Goal: Transaction & Acquisition: Purchase product/service

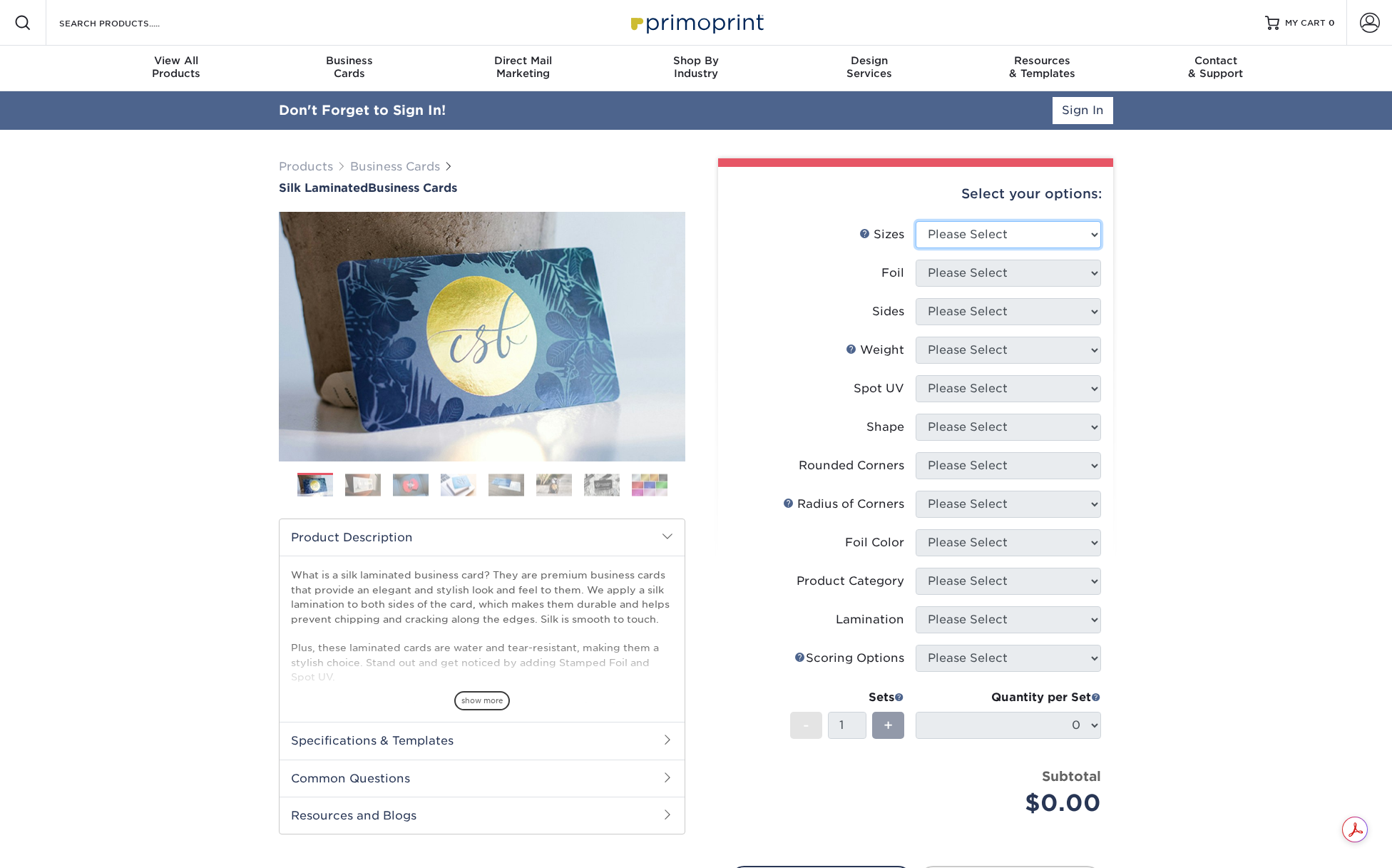
click at [1065, 241] on select "Please Select 1.5" x 3.5" - Mini 1.75" x 3.5" - Mini 2" x 2" - Square 2" x 3" -…" at bounding box center [1008, 234] width 186 height 27
select select "2.00x3.50"
click at [916, 221] on select "Please Select 1.5" x 3.5" - Mini 1.75" x 3.5" - Mini 2" x 2" - Square 2" x 3" -…" at bounding box center [1008, 234] width 186 height 27
click at [1008, 277] on select "Please Select Yes No" at bounding box center [1008, 273] width 186 height 27
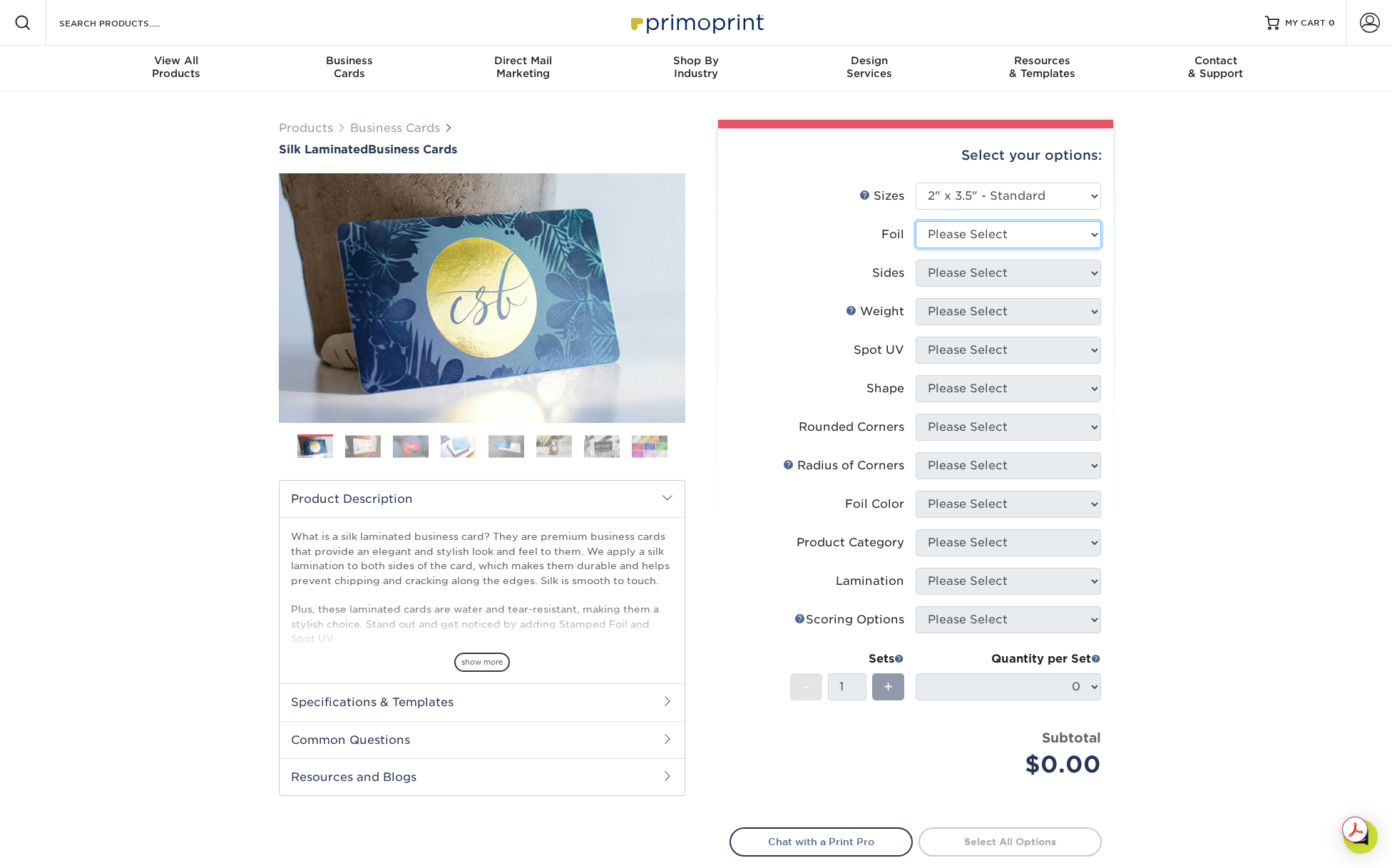
select select "0"
click at [916, 221] on select "Please Select Yes No" at bounding box center [1008, 234] width 186 height 27
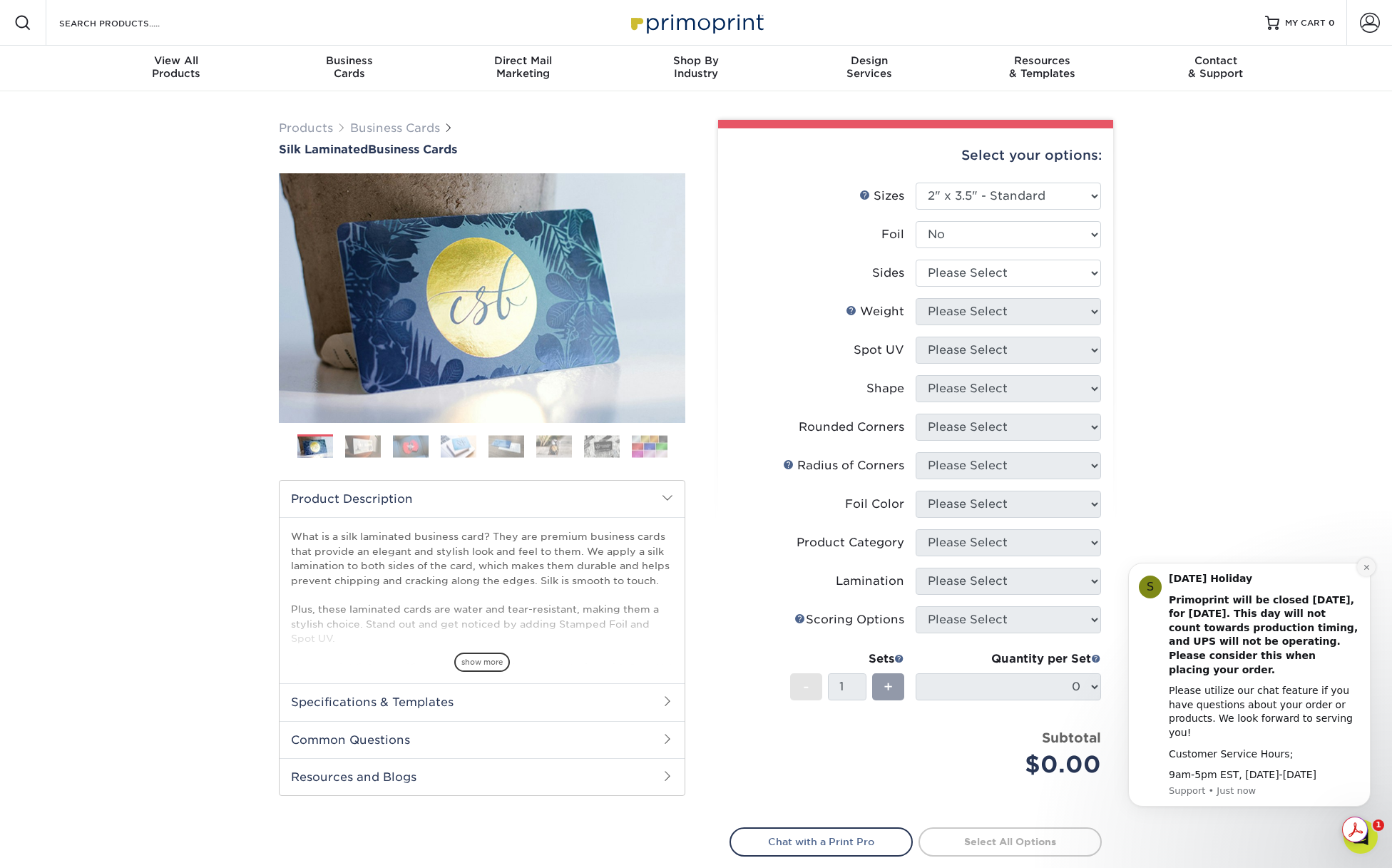
click at [1365, 569] on icon "Dismiss notification" at bounding box center [1365, 566] width 5 height 5
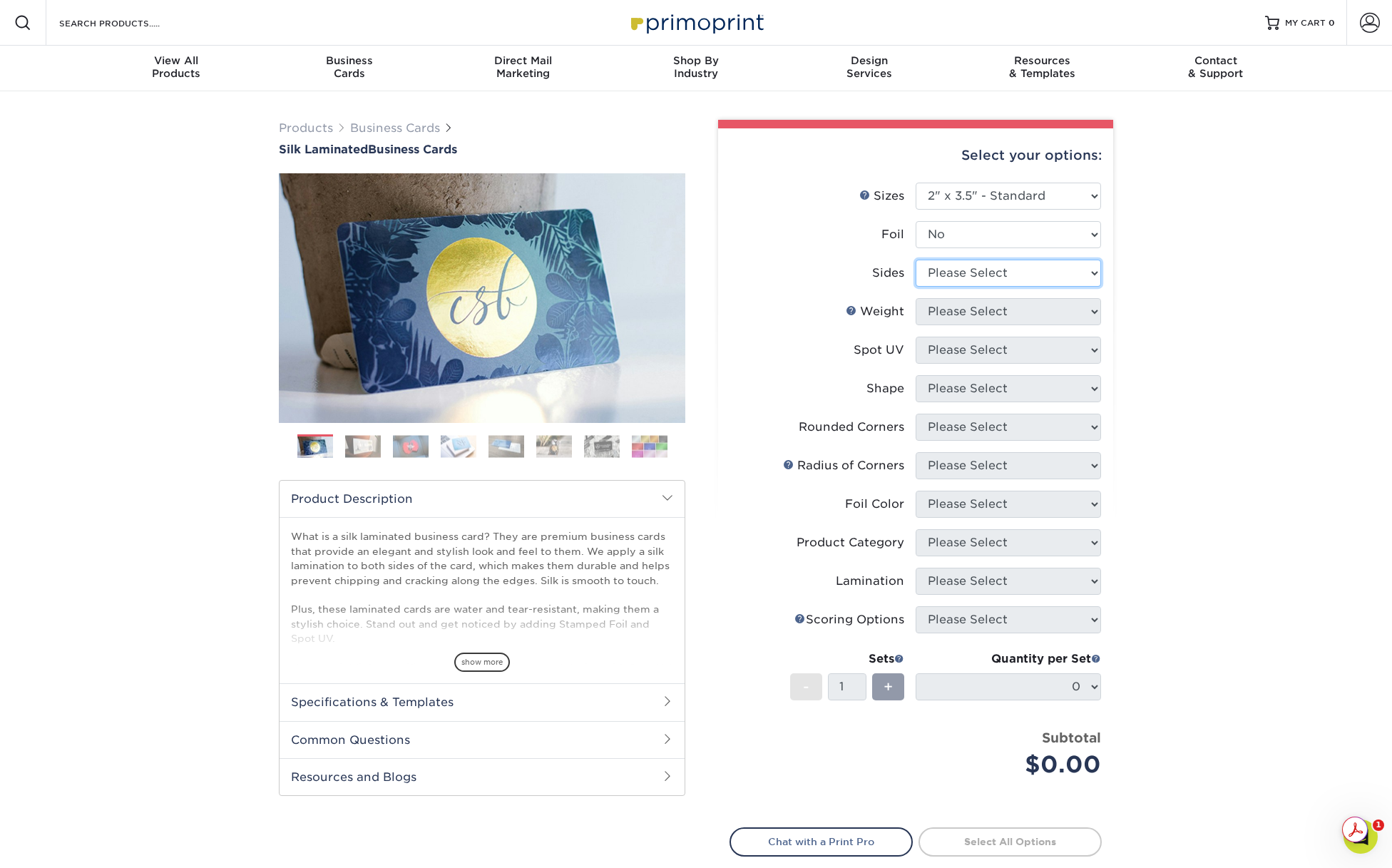
click at [1042, 265] on select "Please Select Print Both Sides Print Front Only" at bounding box center [1008, 273] width 186 height 27
select select "13abbda7-1d64-4f25-8bb2-c179b224825d"
click at [916, 260] on select "Please Select Print Both Sides Print Front Only" at bounding box center [1008, 273] width 186 height 27
click at [1004, 321] on select "Please Select 16PT" at bounding box center [1008, 311] width 186 height 27
select select "16PT"
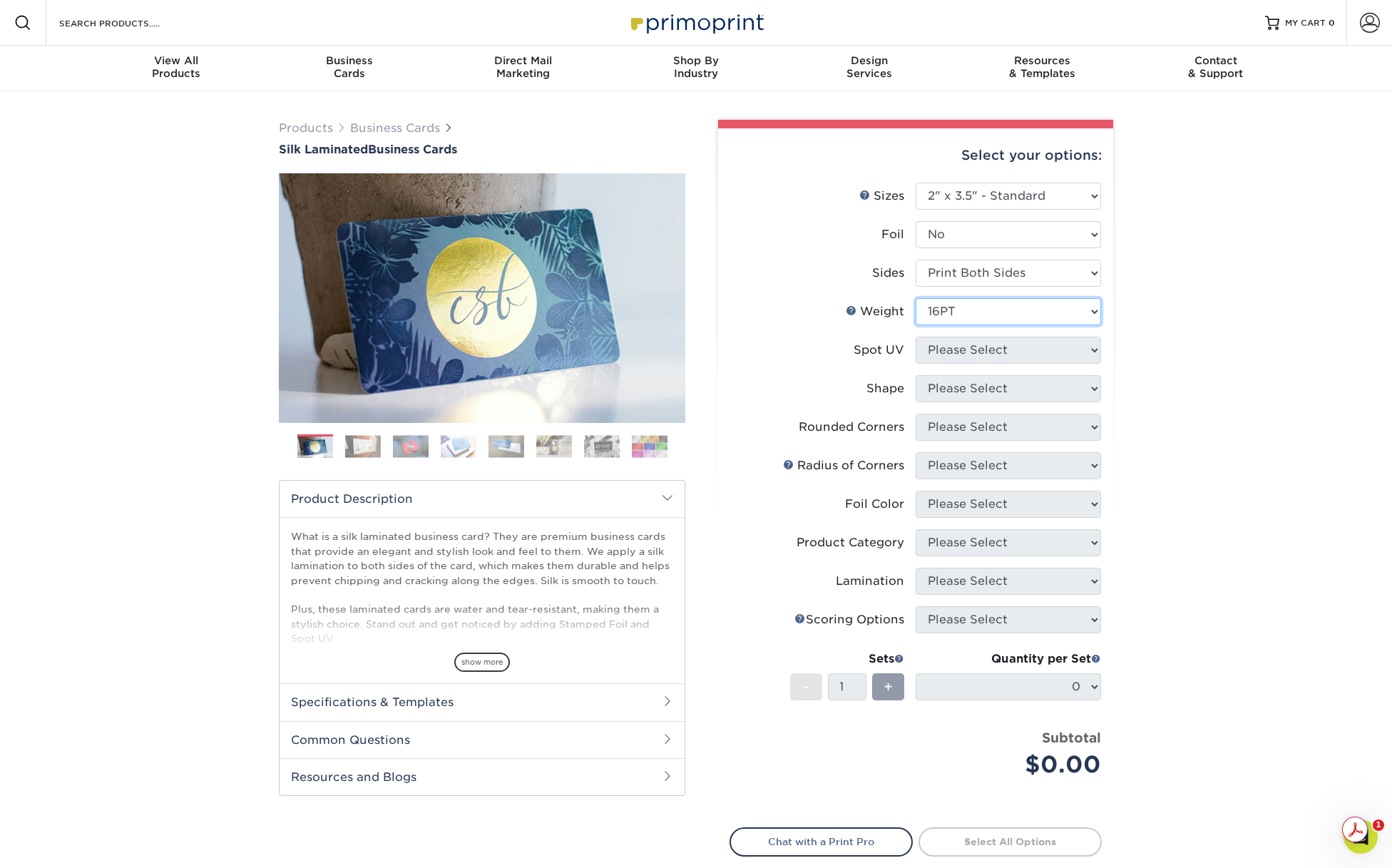
click at [916, 298] on select "Please Select 16PT" at bounding box center [1008, 311] width 186 height 27
click at [991, 353] on select "Please Select No Spot UV Front and Back (Both Sides) Front Only Back Only" at bounding box center [1008, 350] width 186 height 27
select select "3"
click at [916, 336] on select "Please Select No Spot UV Front and Back (Both Sides) Front Only Back Only" at bounding box center [1008, 350] width 186 height 27
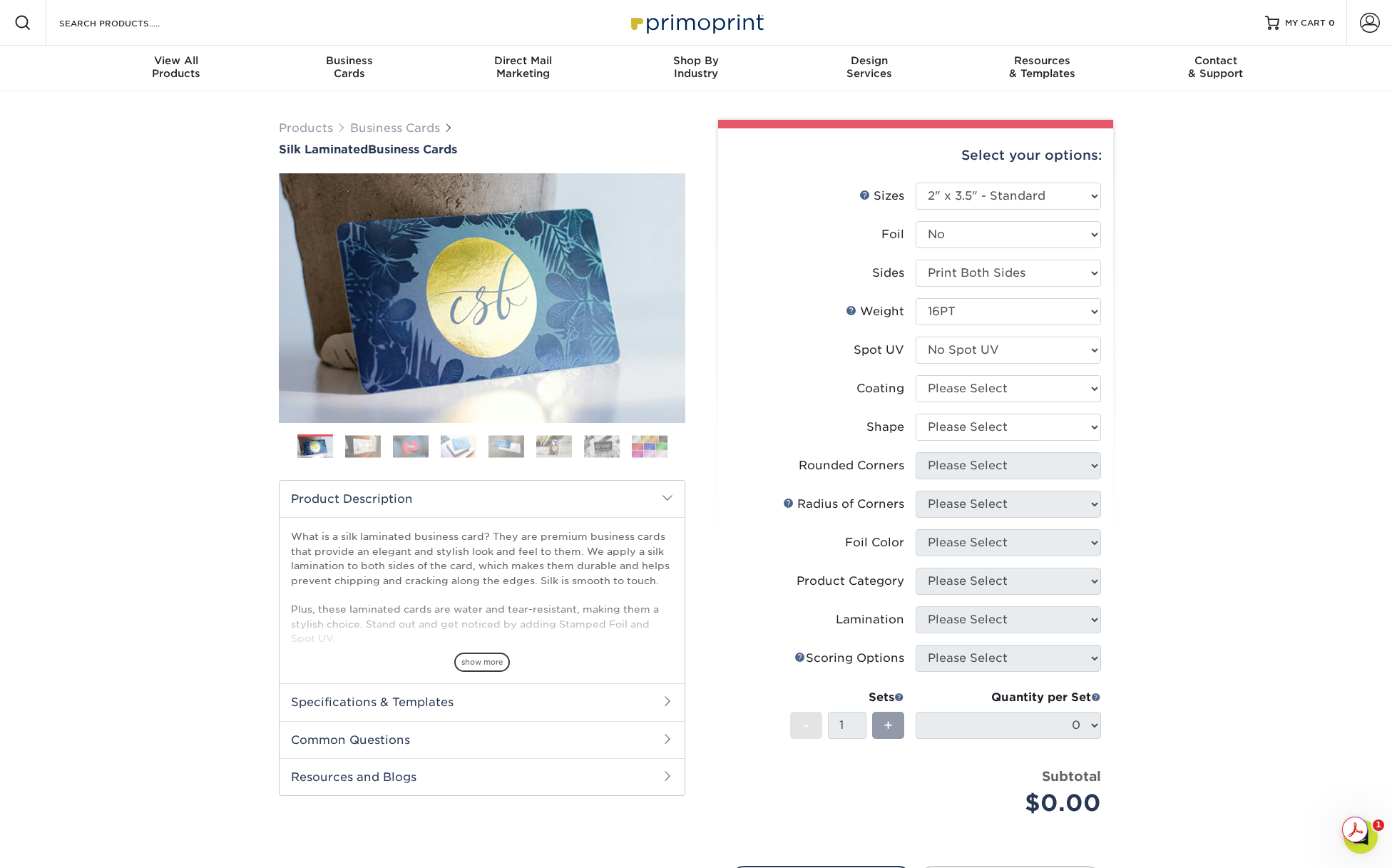
click at [978, 370] on li "Spot UV Please Select No Spot UV Front and Back (Both Sides) Front Only Back On…" at bounding box center [916, 356] width 371 height 38
click at [978, 377] on select at bounding box center [1008, 389] width 186 height 27
select select "3e7618de-abca-4bda-9f97-8b9129e913d8"
click at [916, 375] on select at bounding box center [1008, 389] width 186 height 27
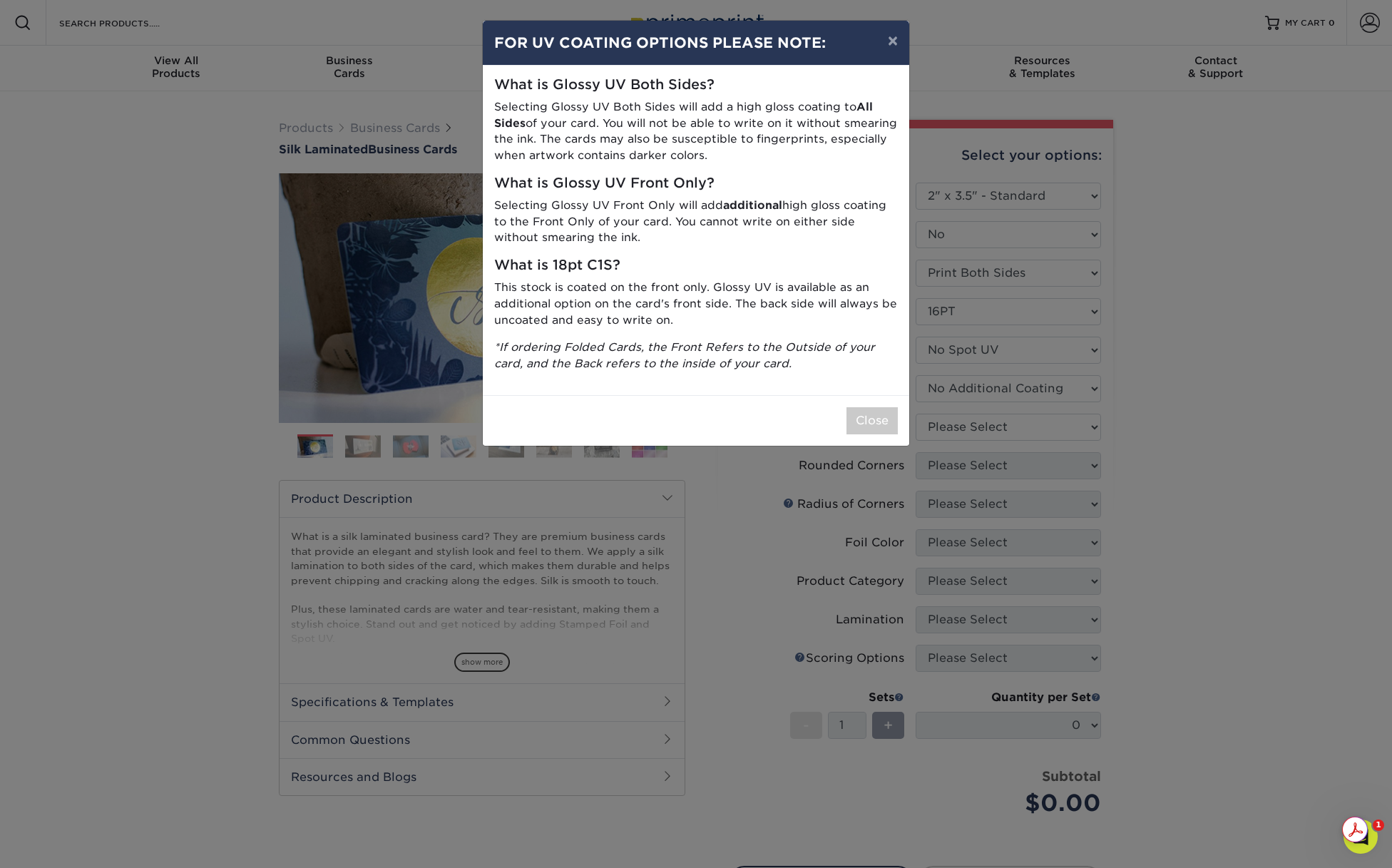
click at [972, 428] on div "× FOR UV COATING OPTIONS PLEASE NOTE: What is Glossy UV Both Sides? Selecting G…" at bounding box center [696, 434] width 1392 height 868
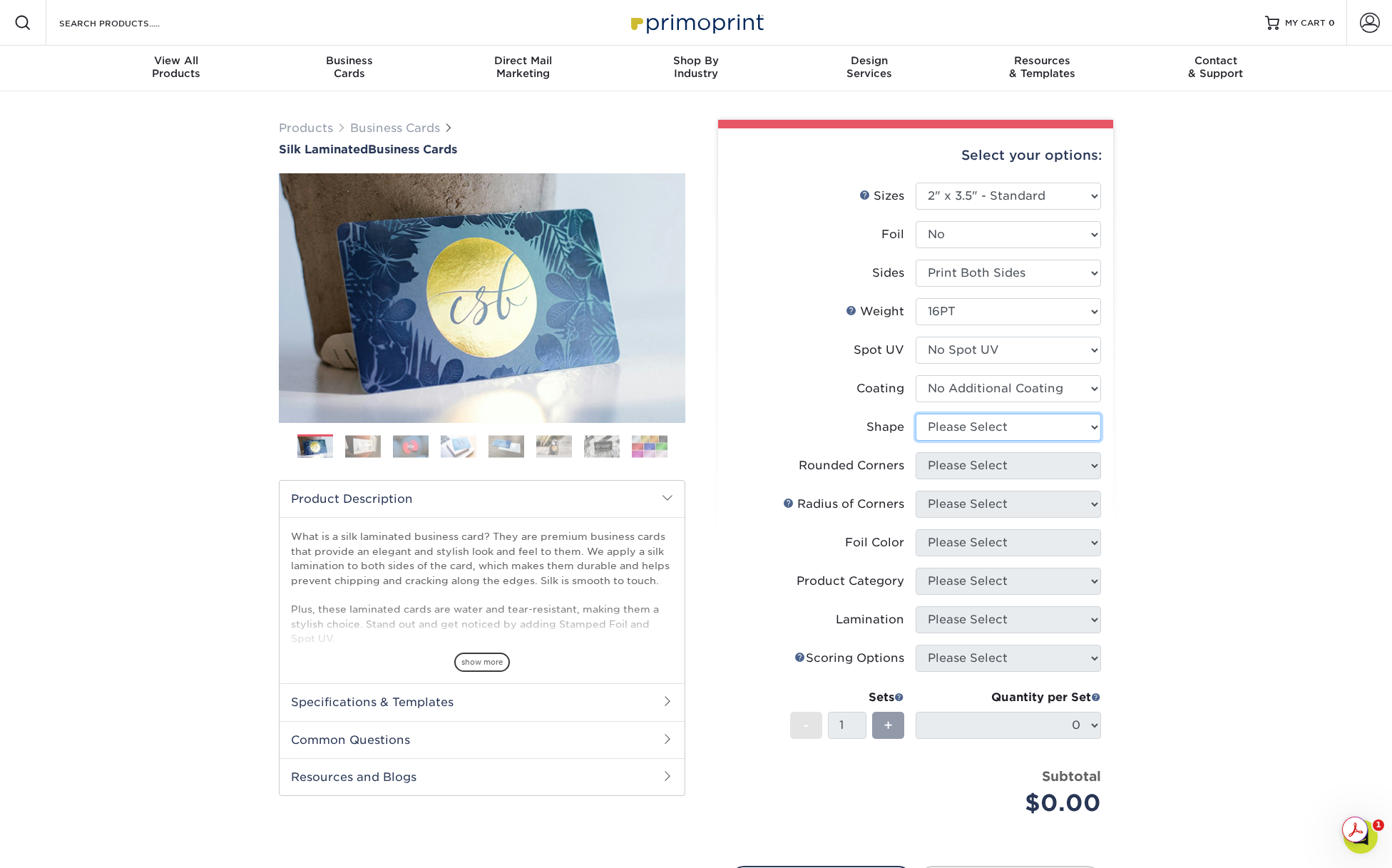
click at [929, 414] on select "Please Select Standard Oval" at bounding box center [1008, 427] width 186 height 27
select select "standard"
click at [916, 414] on select "Please Select Standard Oval" at bounding box center [1008, 427] width 186 height 27
click at [941, 472] on select "Please Select Yes - Round 2 Corners Yes - Round 4 Corners No" at bounding box center [1008, 465] width 186 height 27
select select "0"
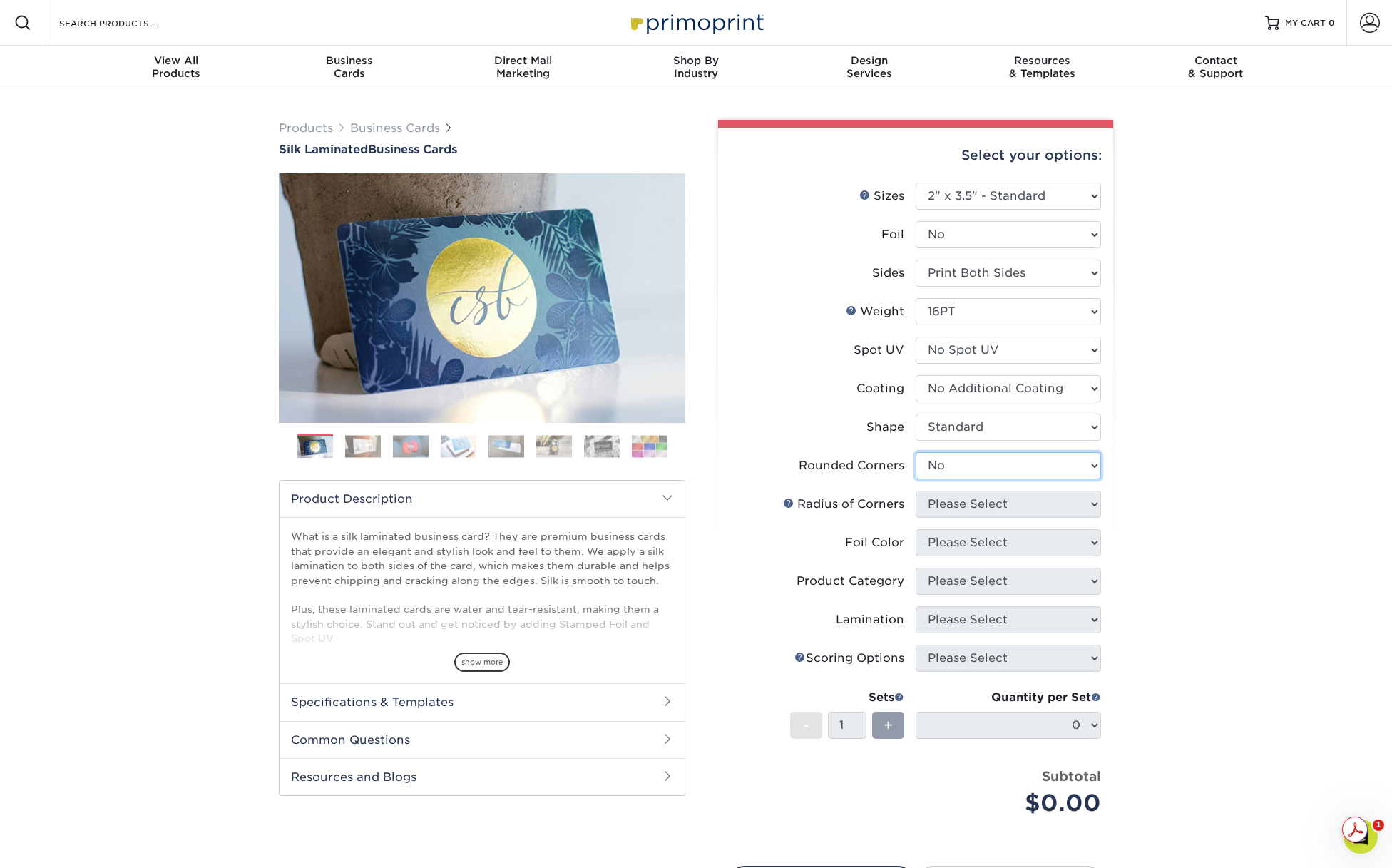
click at [916, 452] on select "Please Select Yes - Round 2 Corners Yes - Round 4 Corners No" at bounding box center [1008, 465] width 186 height 27
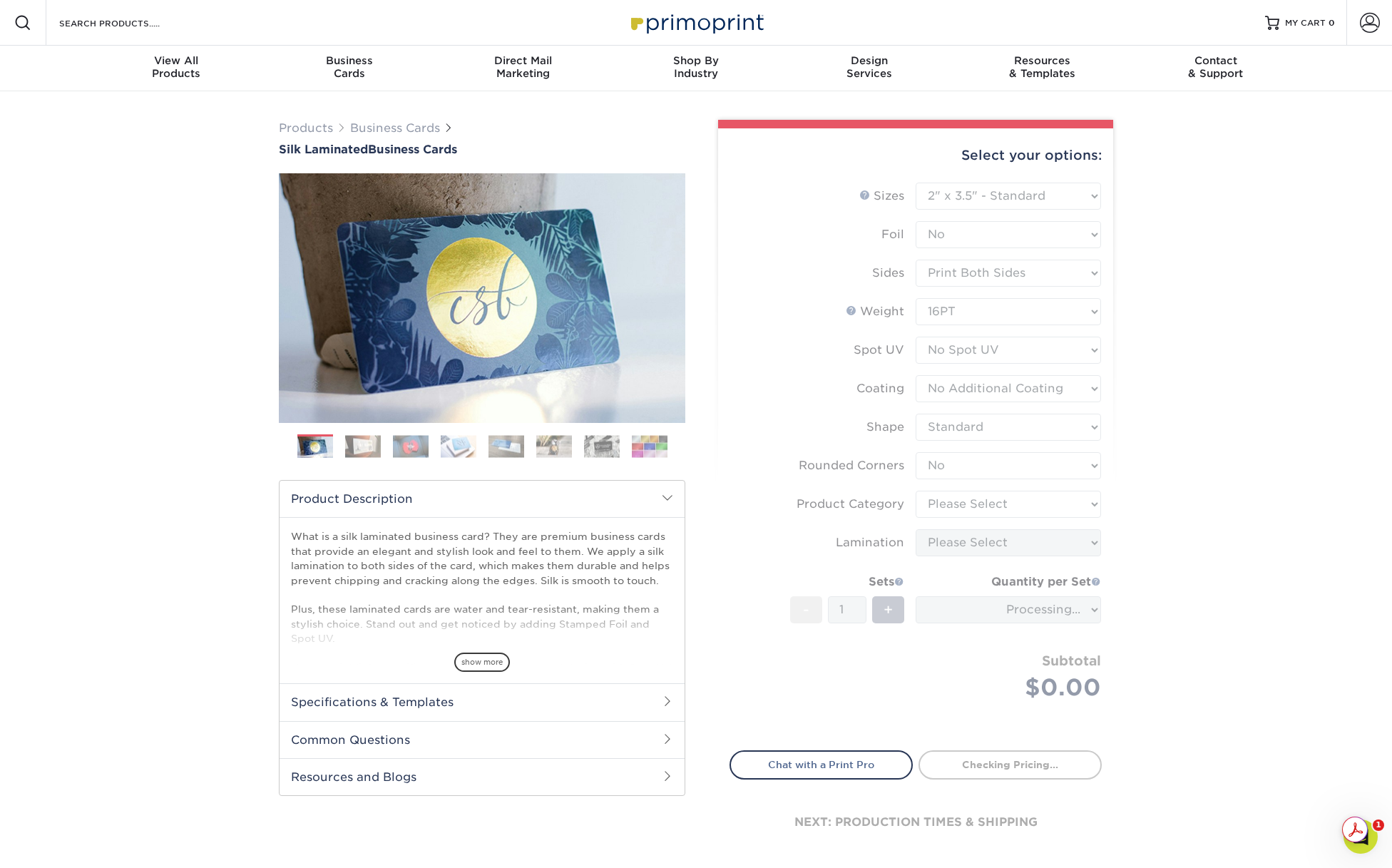
click at [942, 499] on form "Sizes Help Sizes Please Select 1.5" x 3.5" - Mini 1.75" x 3.5" - Mini 2" x 2" -…" at bounding box center [916, 458] width 372 height 551
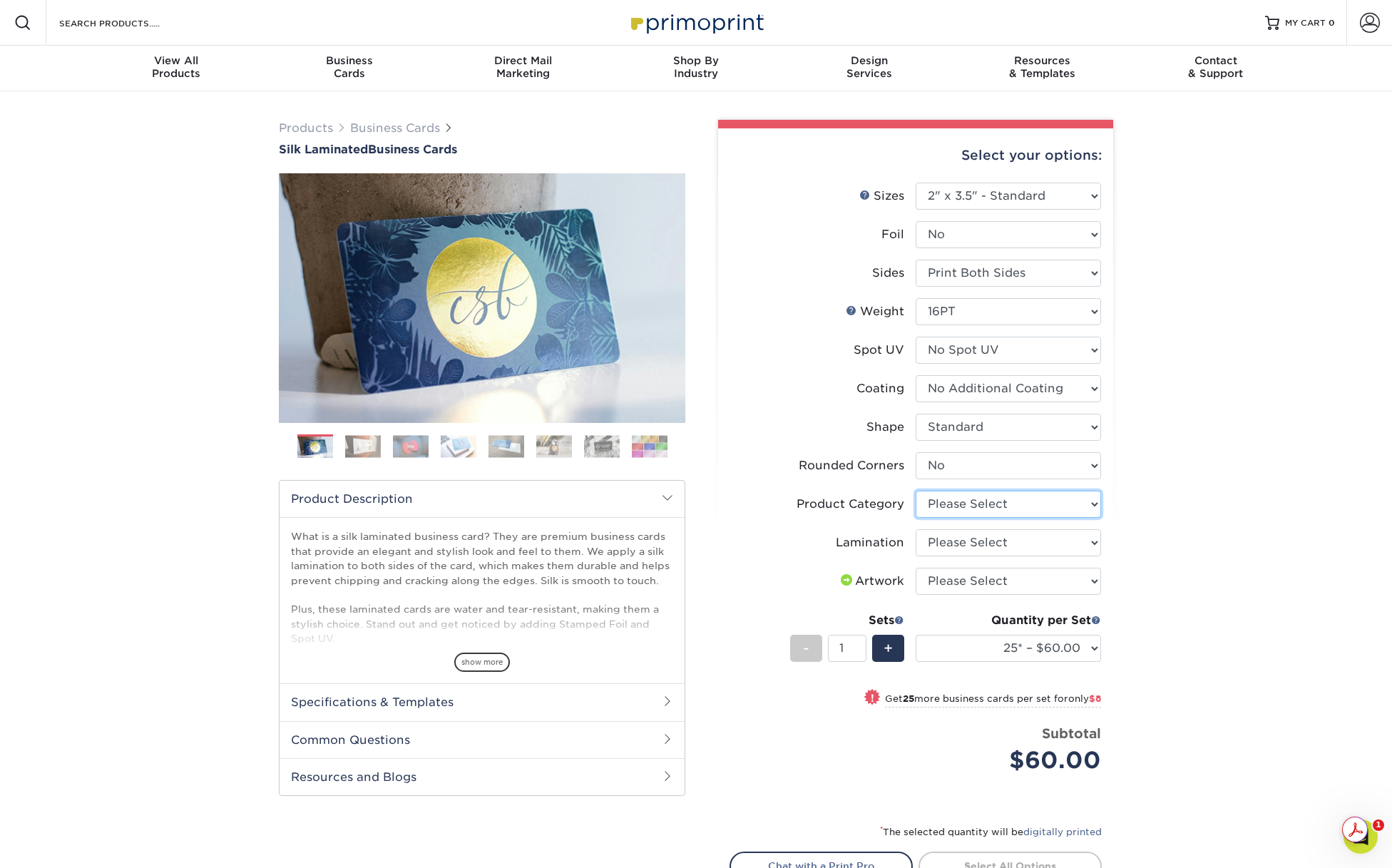
click at [941, 501] on select "Please Select Business Cards" at bounding box center [1008, 504] width 186 height 27
select select "3b5148f1-0588-4f88-a218-97bcfdce65c1"
click at [916, 491] on select "Please Select Business Cards" at bounding box center [1008, 504] width 186 height 27
click at [947, 546] on select "Please Select Silk" at bounding box center [1008, 543] width 186 height 27
select select "ccacb42f-45f7-42d3-bbd3-7c8421cf37f0"
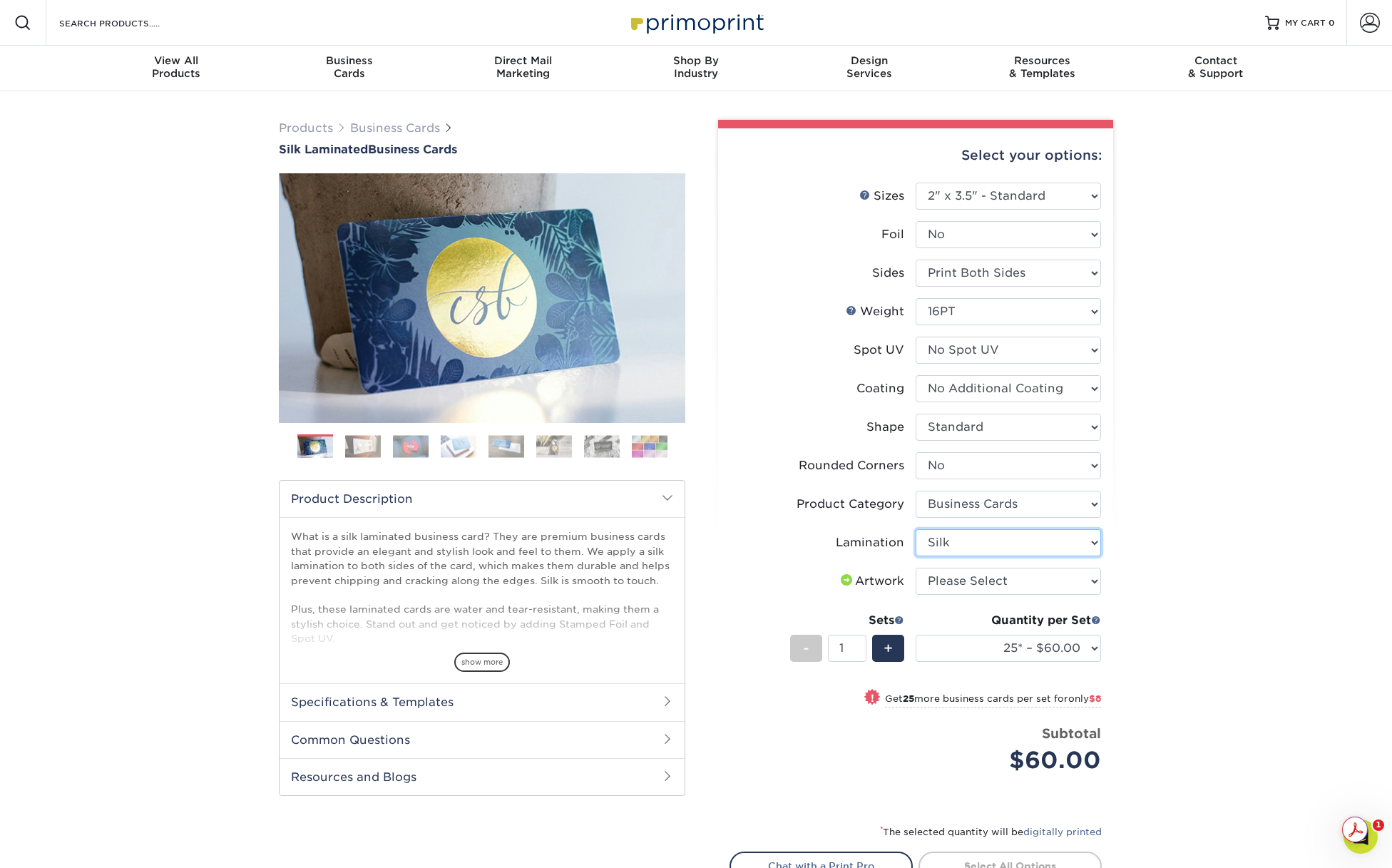
click at [916, 529] on select "Please Select Silk" at bounding box center [1008, 543] width 186 height 27
click at [953, 580] on select "Please Select I will upload files I need a design - $100" at bounding box center [1008, 581] width 186 height 27
select select "upload"
click at [916, 568] on select "Please Select I will upload files I need a design - $100" at bounding box center [1008, 581] width 186 height 27
click at [1194, 588] on div "Products Business Cards Silk Laminated Business Cards Previous Next" at bounding box center [696, 554] width 1392 height 927
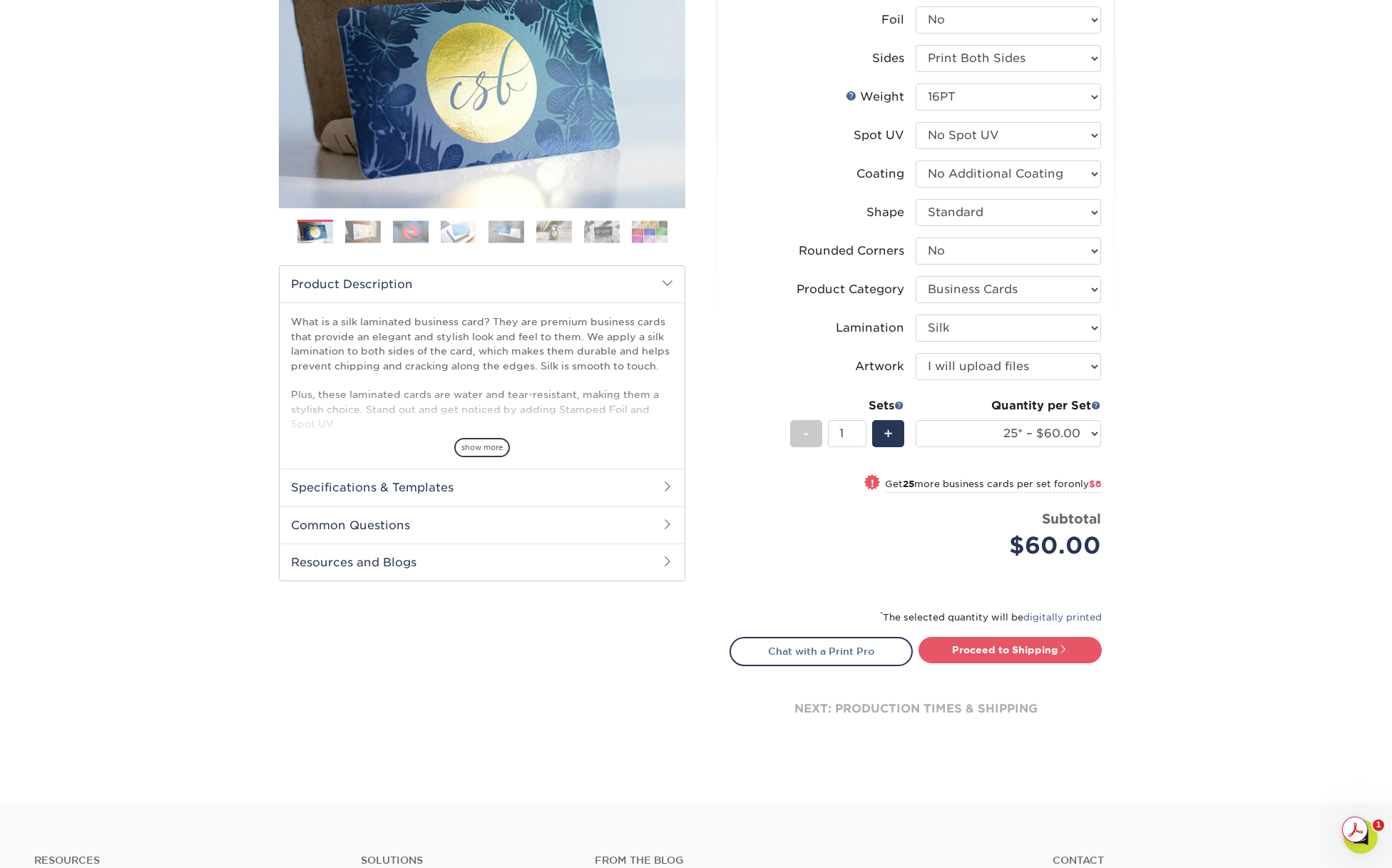
scroll to position [213, 0]
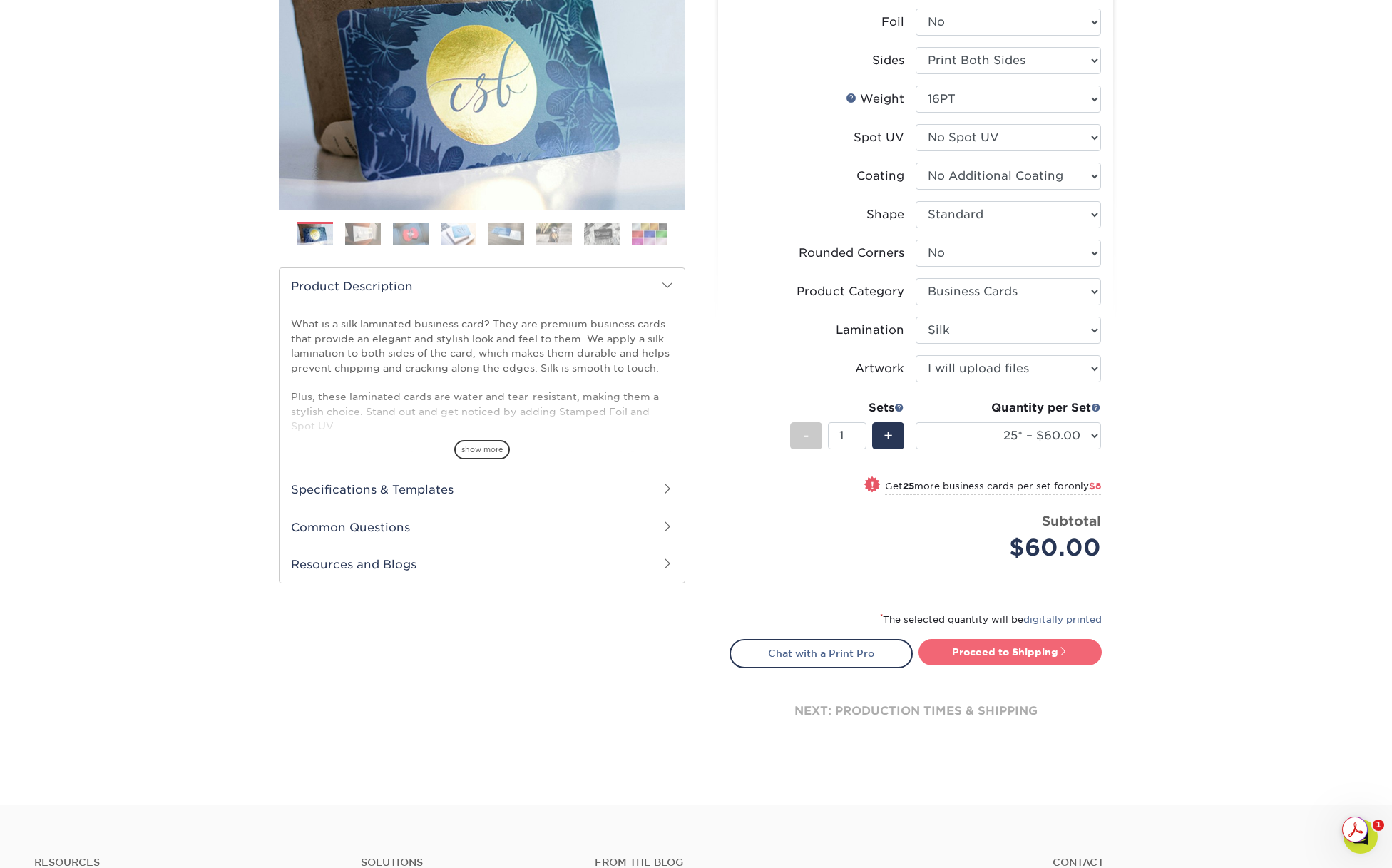
click at [1000, 646] on link "Proceed to Shipping" at bounding box center [1010, 652] width 183 height 26
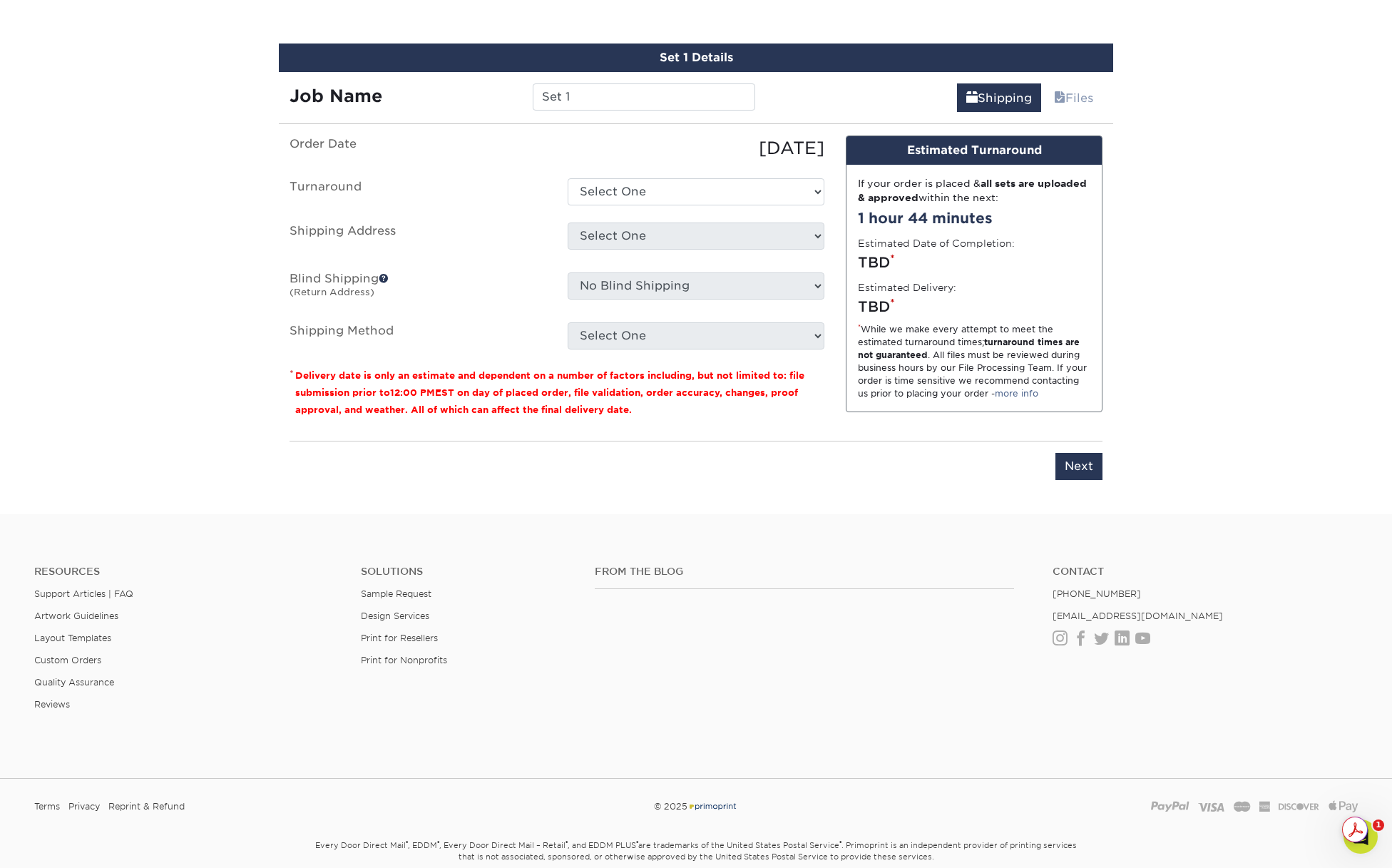
scroll to position [891, 0]
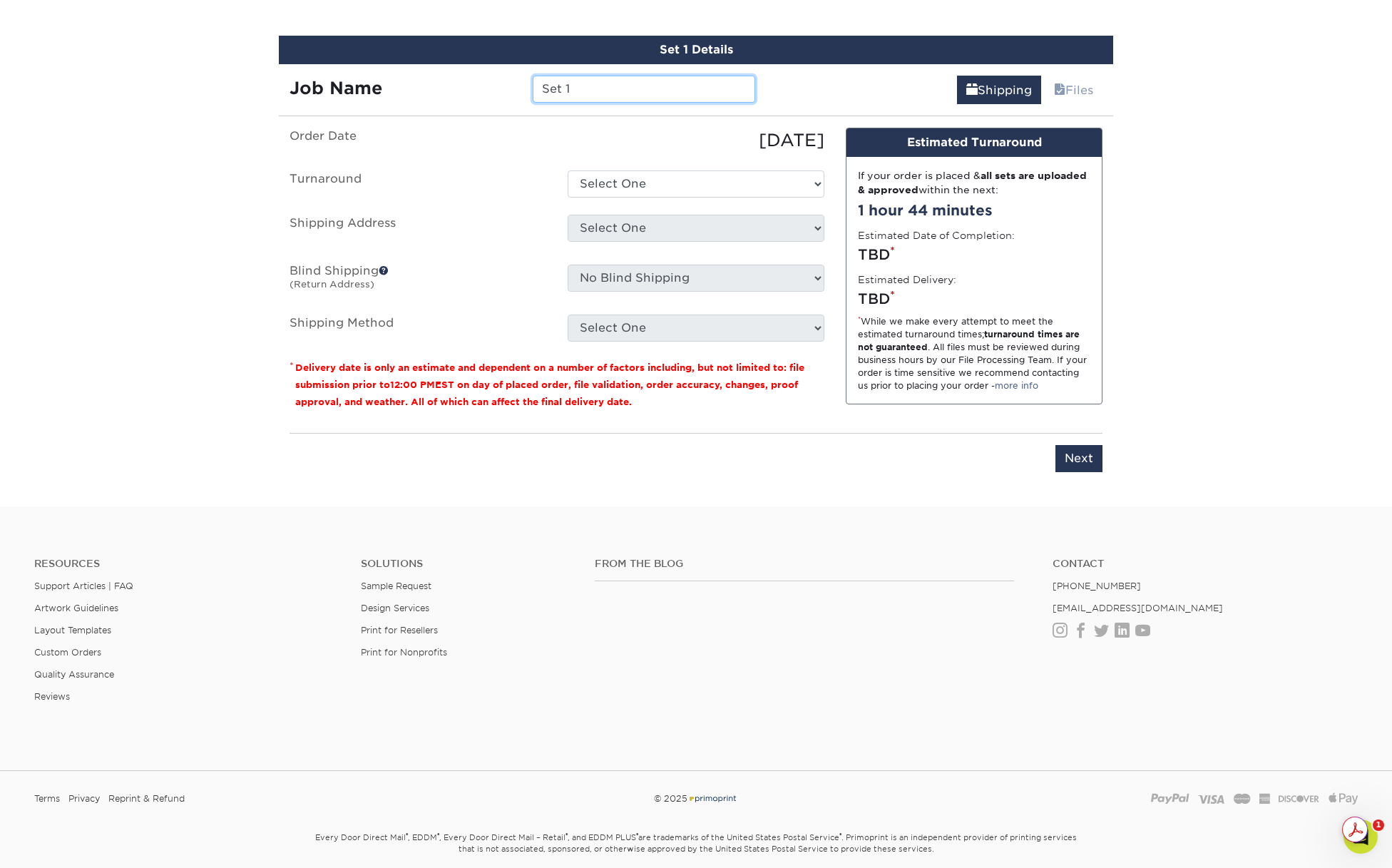
drag, startPoint x: 582, startPoint y: 93, endPoint x: 488, endPoint y: 71, distance: 96.5
click at [491, 72] on div "Job Name Set 1" at bounding box center [523, 84] width 487 height 40
type input "test"
click at [658, 177] on select "Select One 2-4 Business Days 2 Day Next Business Day" at bounding box center [696, 184] width 257 height 27
select select "ee472c9a-5835-4593-a94e-d61c6841af3d"
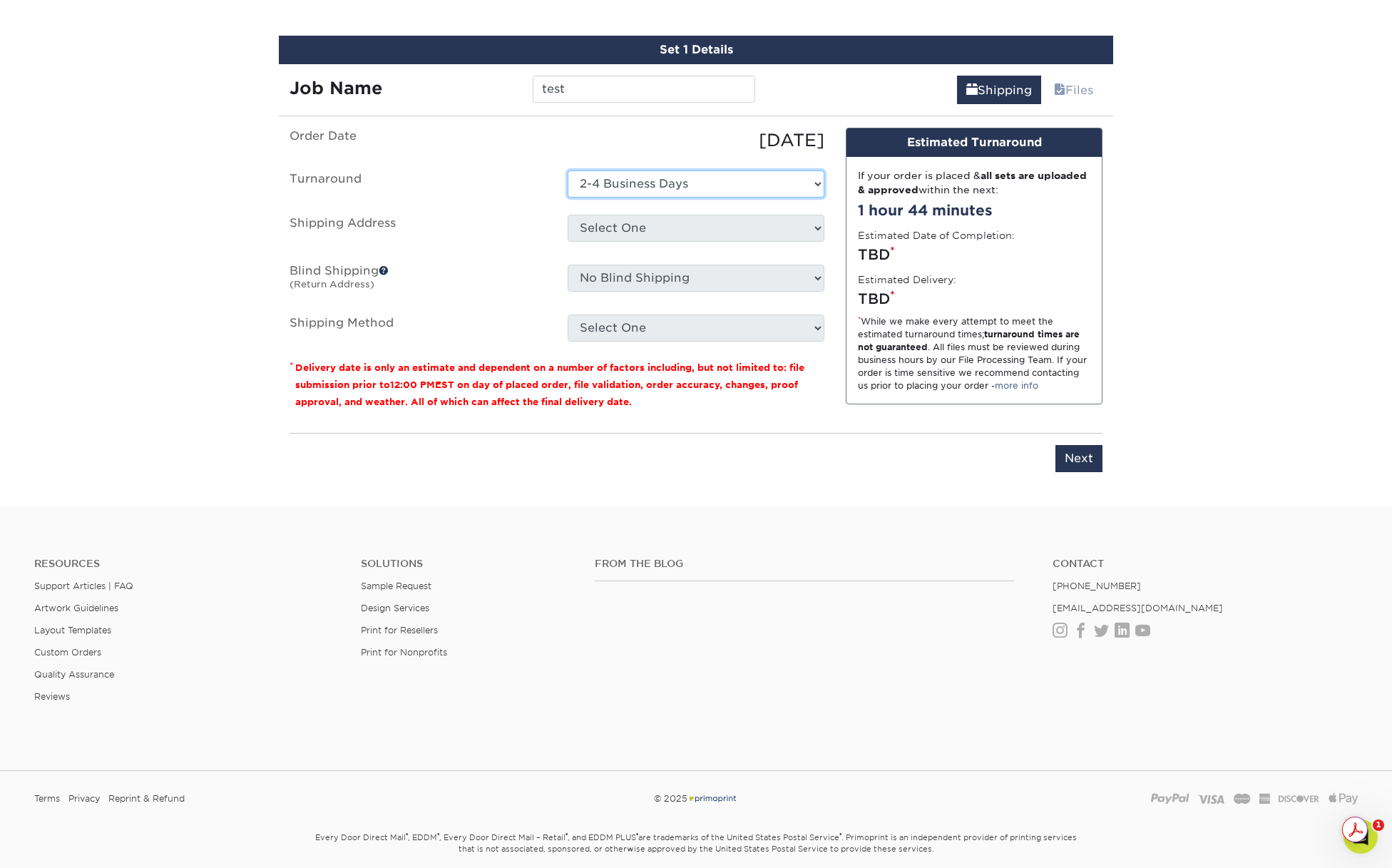
click at [568, 171] on select "Select One 2-4 Business Days 2 Day Next Business Day" at bounding box center [696, 184] width 257 height 27
click at [649, 231] on select "Select One + Add New Address - Login" at bounding box center [696, 228] width 257 height 27
select select "newaddress"
click at [568, 215] on select "Select One + Add New Address - Login" at bounding box center [696, 228] width 257 height 27
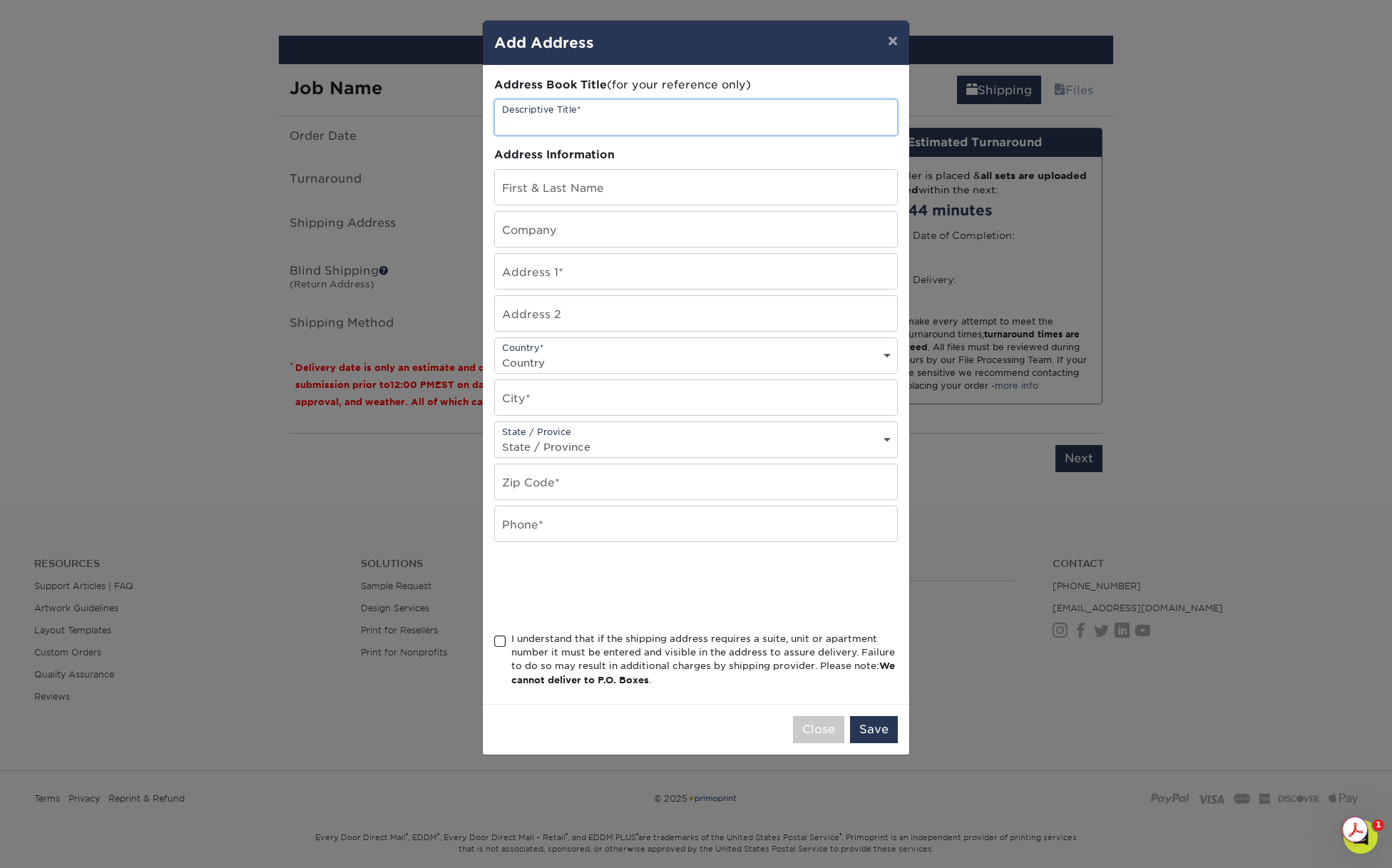
click at [607, 122] on input "text" at bounding box center [696, 117] width 402 height 35
type input "k"
click at [607, 188] on input "text" at bounding box center [696, 187] width 402 height 35
click at [601, 634] on div "I understand that if the shipping address requires a suite, unit or apartment n…" at bounding box center [704, 660] width 386 height 56
click at [0, 0] on input "I understand that if the shipping address requires a suite, unit or apartment n…" at bounding box center [0, 0] width 0 height 0
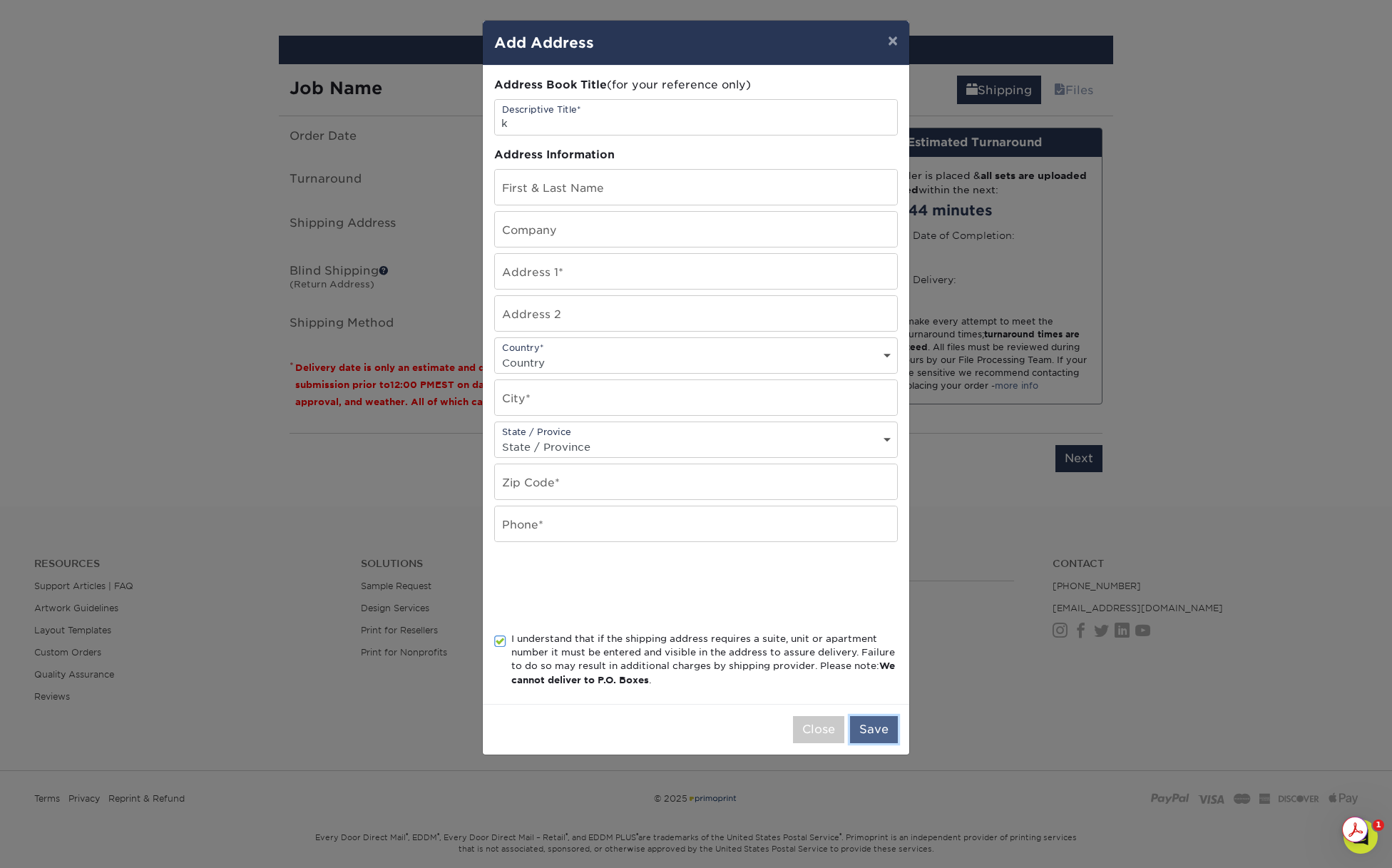
click at [881, 724] on button "Save" at bounding box center [874, 730] width 48 height 27
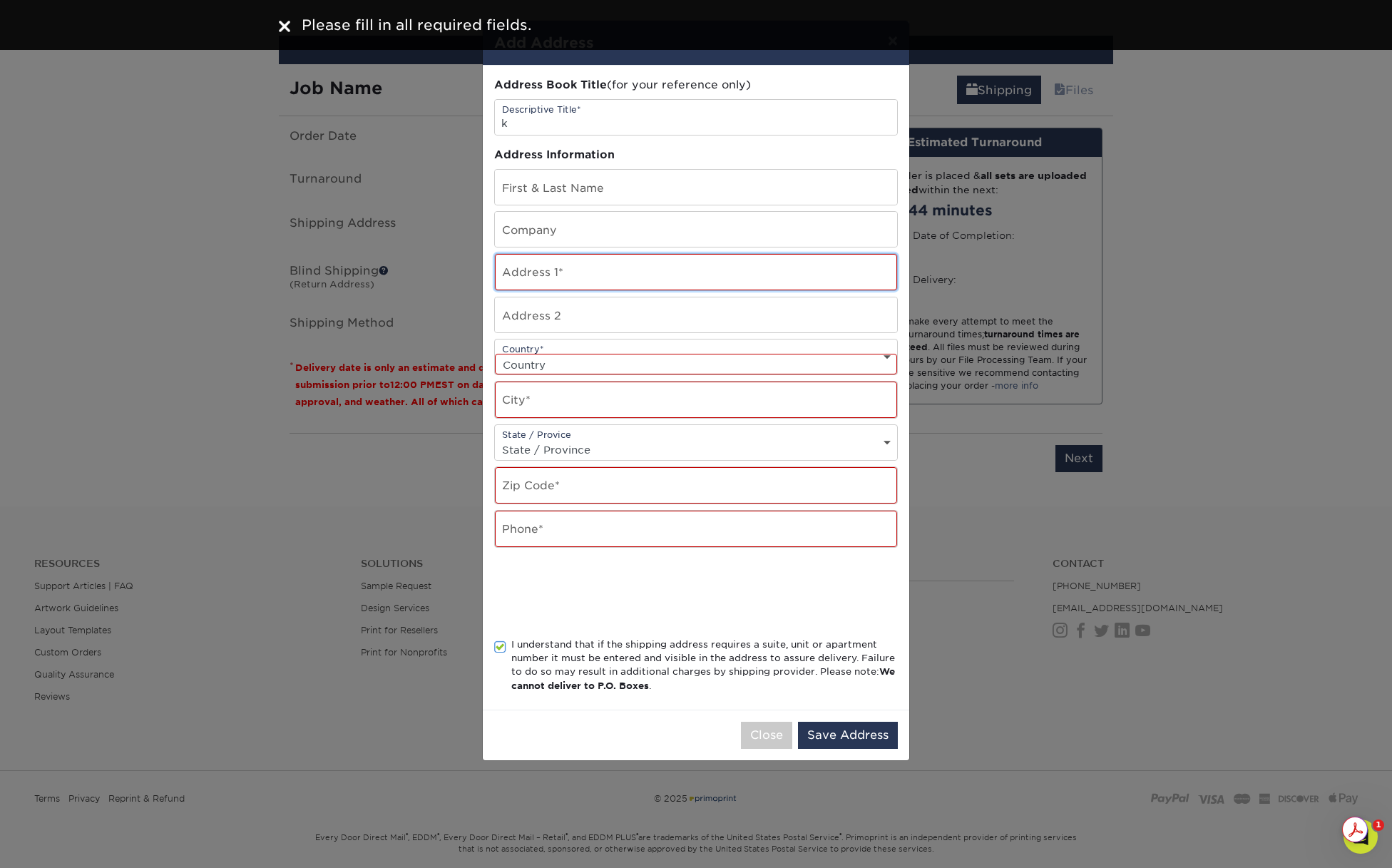
click at [645, 278] on input "text" at bounding box center [696, 272] width 402 height 36
type input "[STREET_ADDRESS]"
type input "ally [PERSON_NAME]"
select select "US"
type input "[GEOGRAPHIC_DATA]"
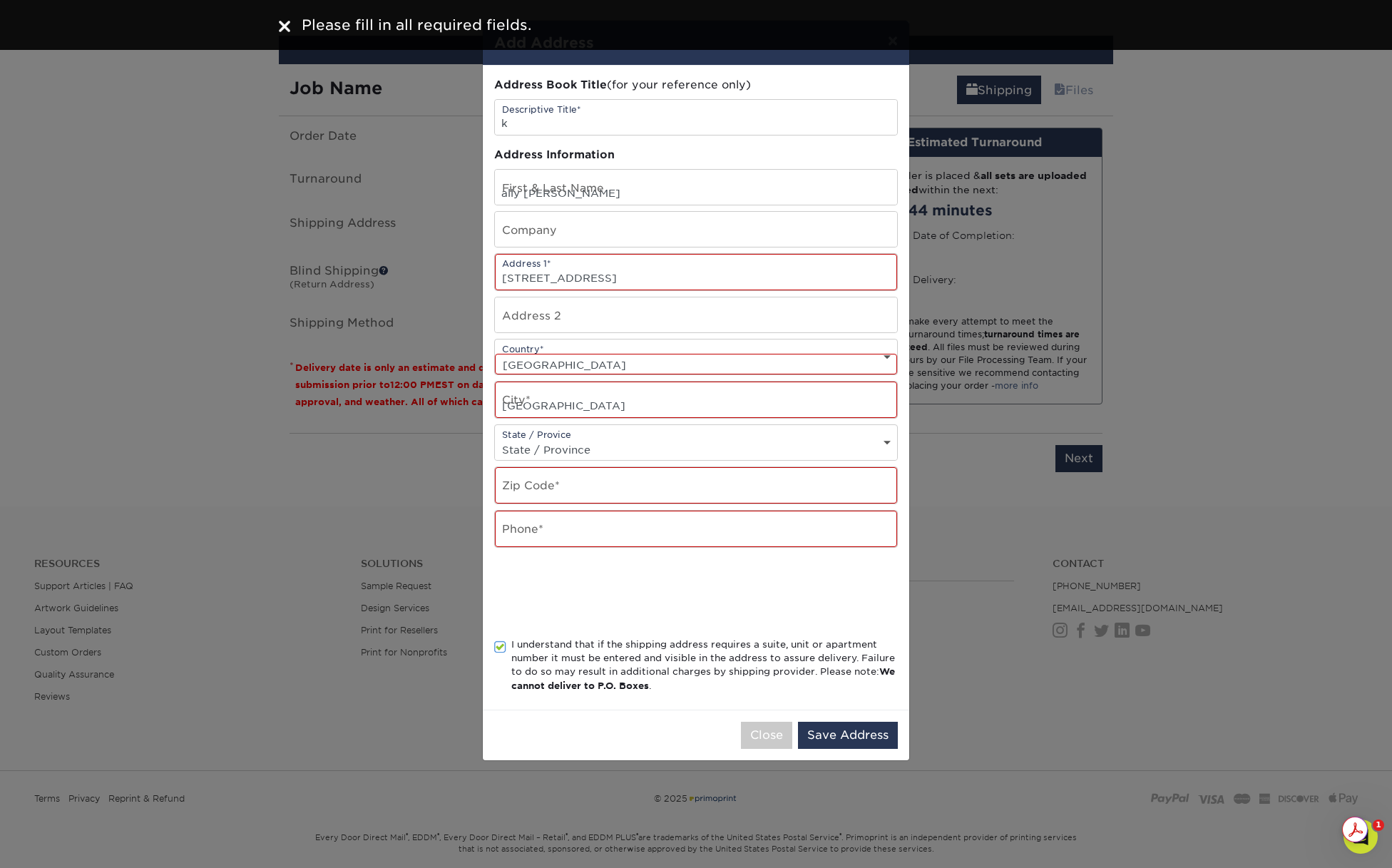
select select "MI"
type input "49464"
type input "6166106709"
click at [853, 735] on button "Save Address" at bounding box center [848, 735] width 100 height 27
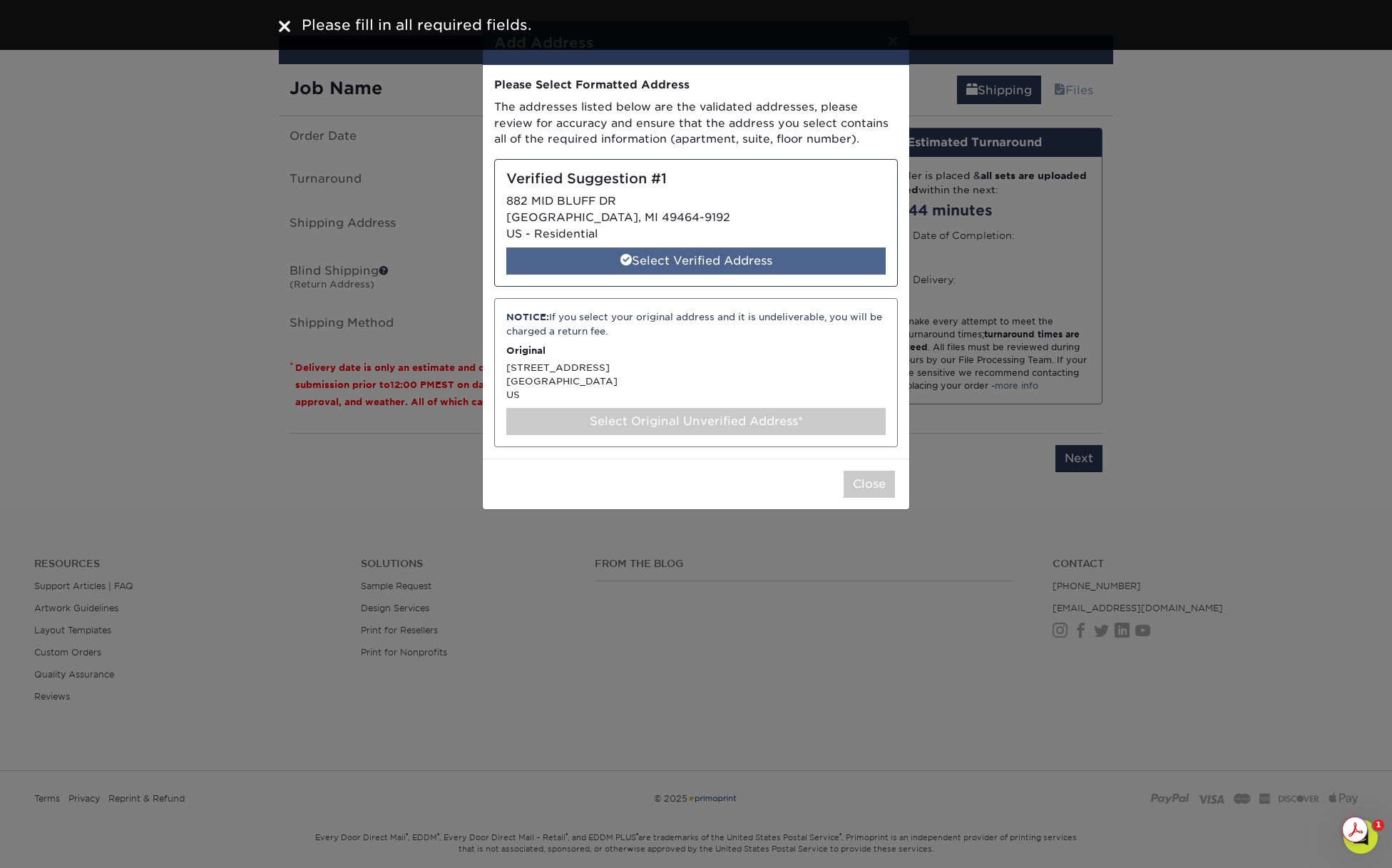
click at [621, 255] on span at bounding box center [626, 260] width 12 height 12
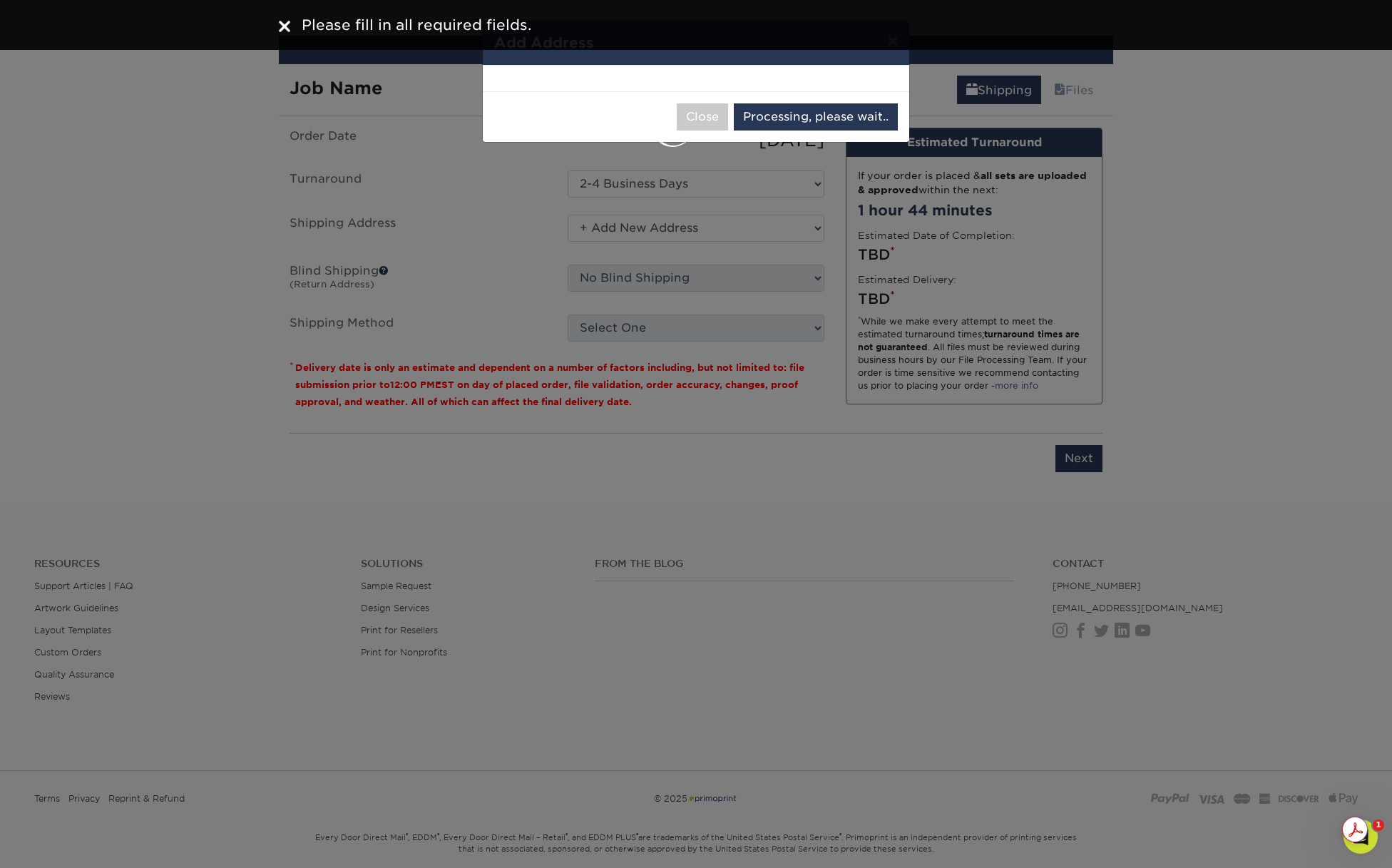
select select "285510"
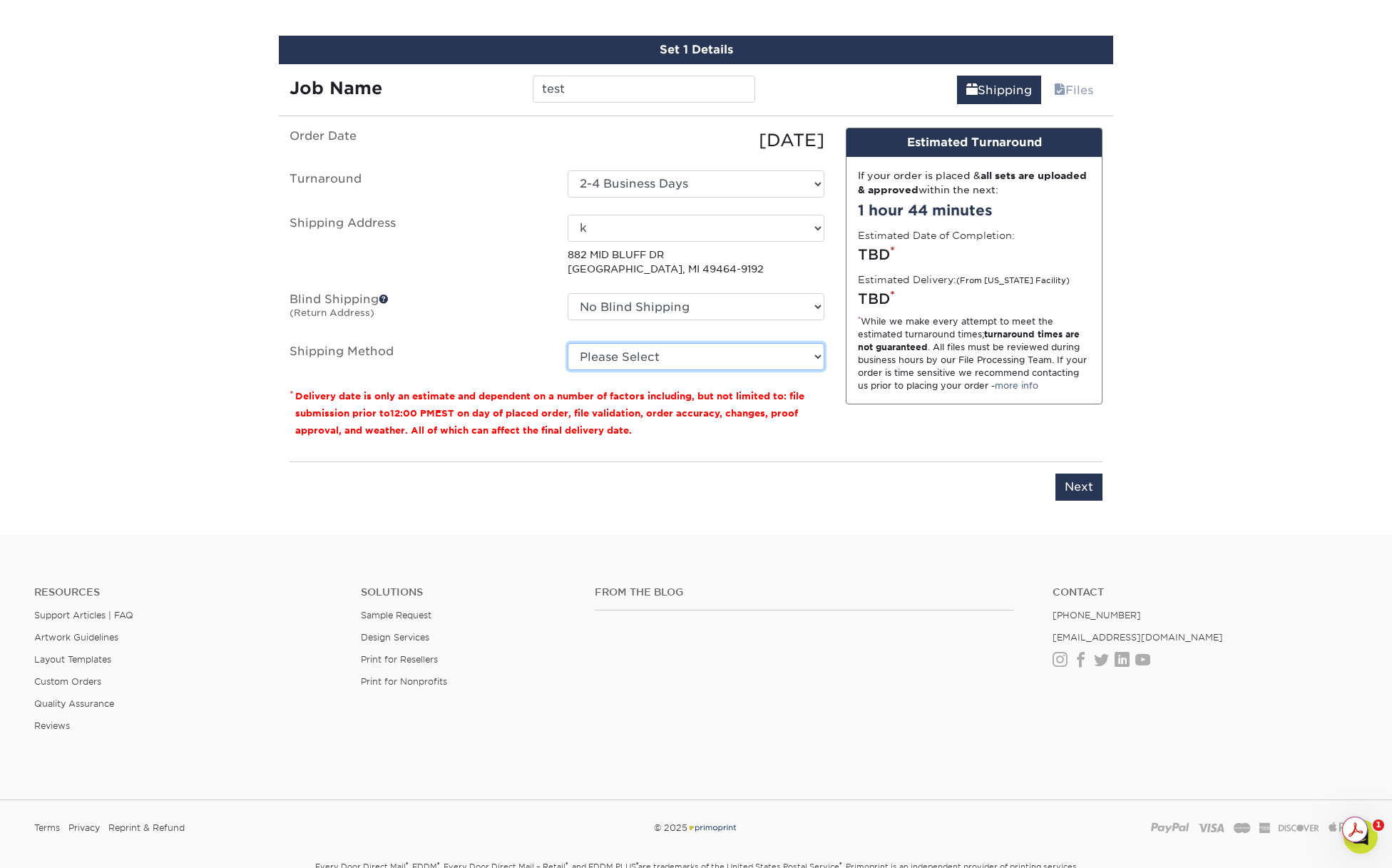
click at [627, 355] on select "Please Select Ground Shipping (+$7.84) 3 Day Shipping Service (+$20.04) 2 Day A…" at bounding box center [696, 356] width 257 height 27
select select "03"
click at [568, 343] on select "Please Select Ground Shipping (+$7.84) 3 Day Shipping Service (+$20.04) 2 Day A…" at bounding box center [696, 356] width 257 height 27
click at [1073, 490] on input "Next" at bounding box center [1079, 487] width 47 height 27
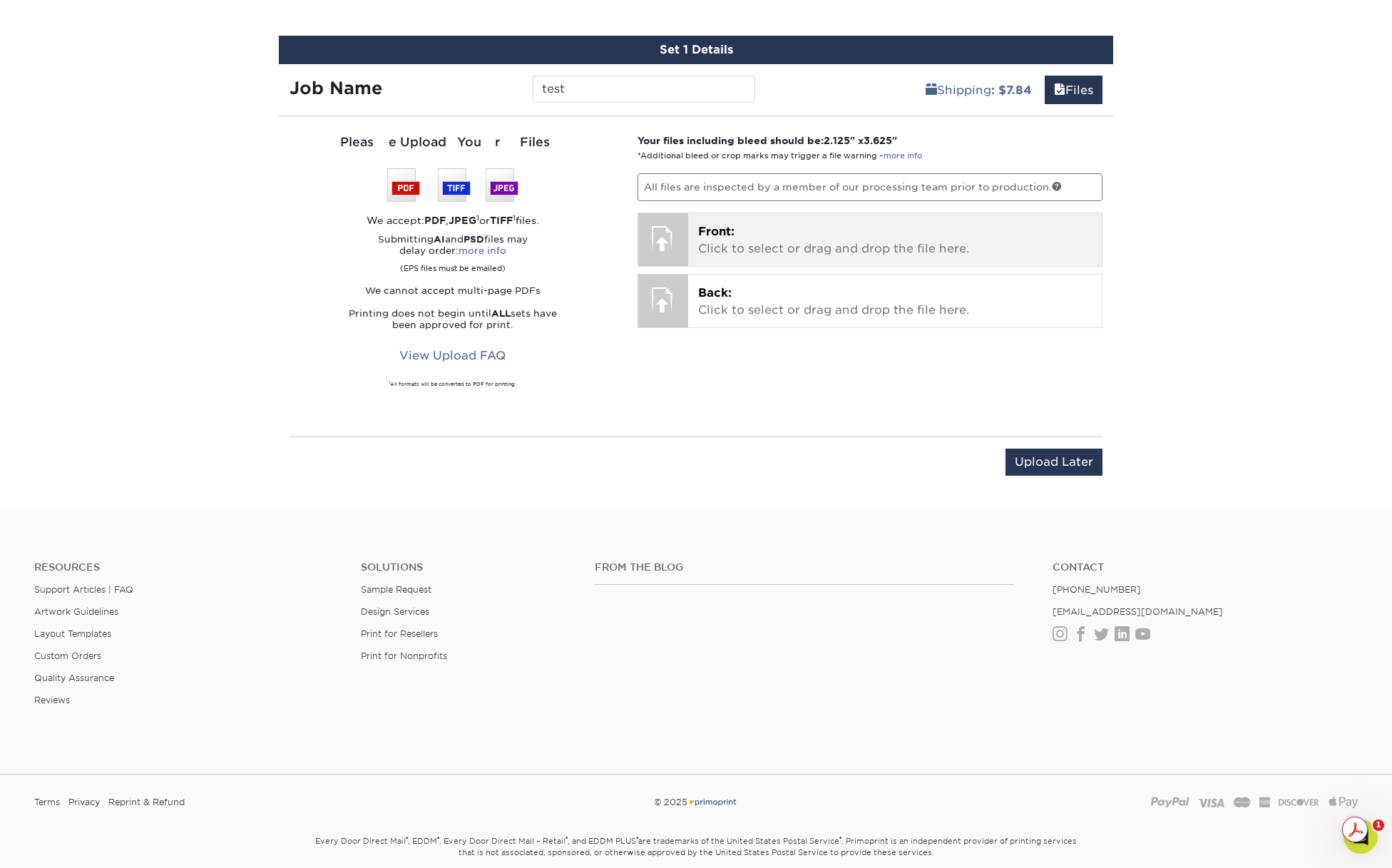
click at [745, 241] on p "Front: Click to select or drag and drop the file here." at bounding box center [896, 240] width 395 height 35
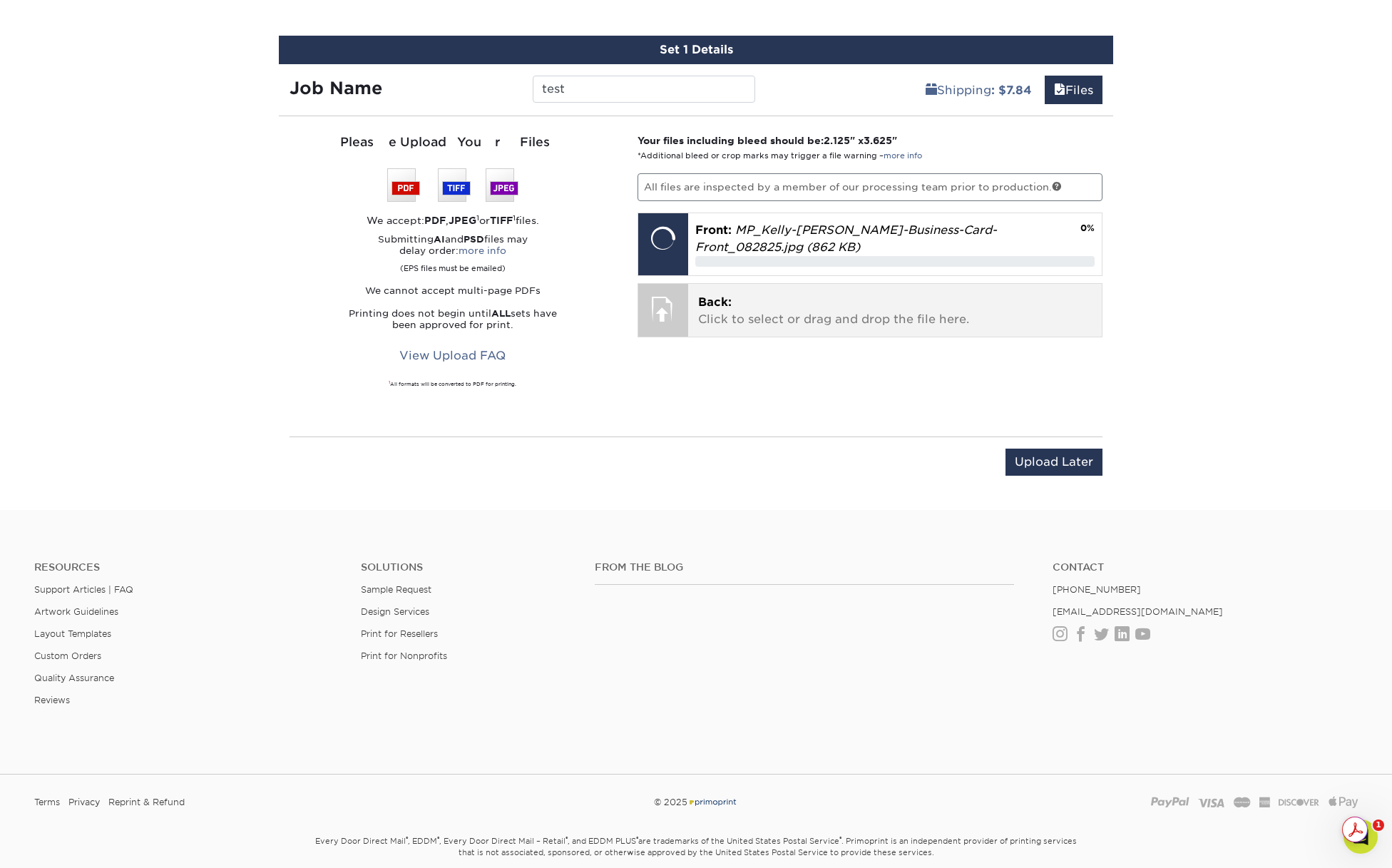
click at [710, 332] on div "Back: Click to select or drag and drop the file here. Choose file" at bounding box center [895, 311] width 414 height 53
